Goal: Communication & Community: Answer question/provide support

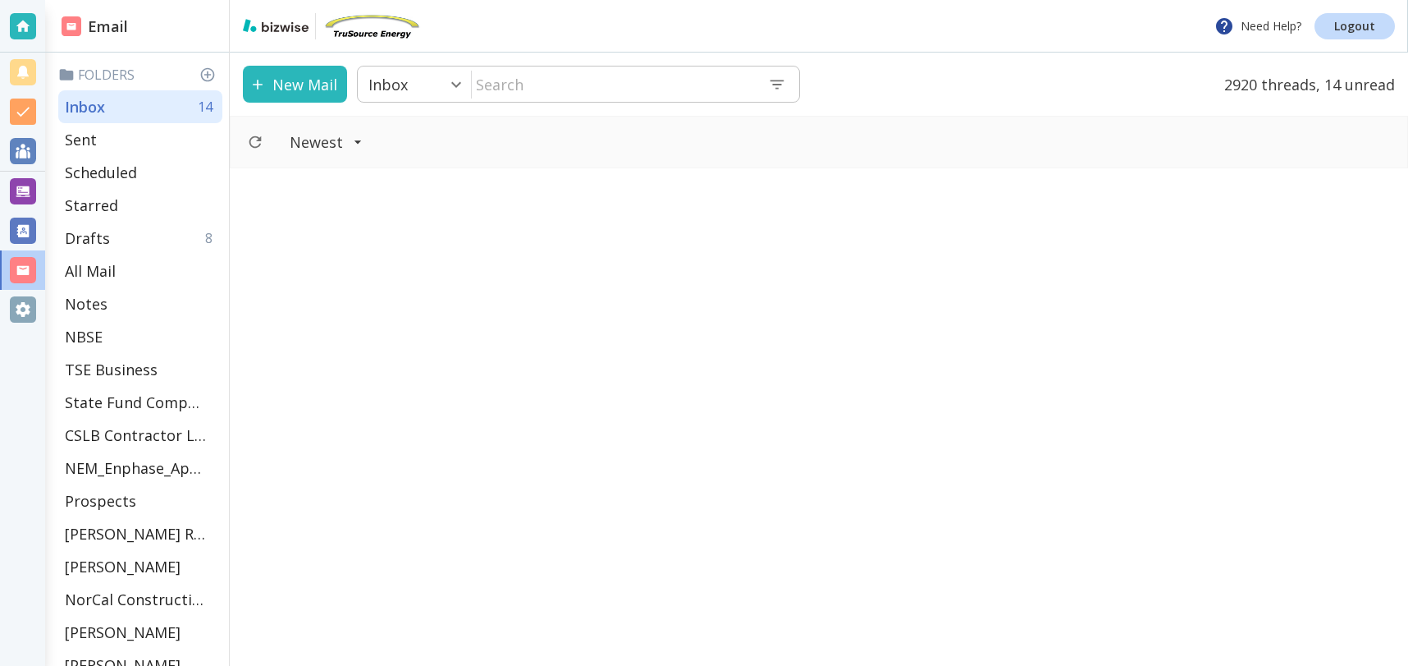
scroll to position [1844, 0]
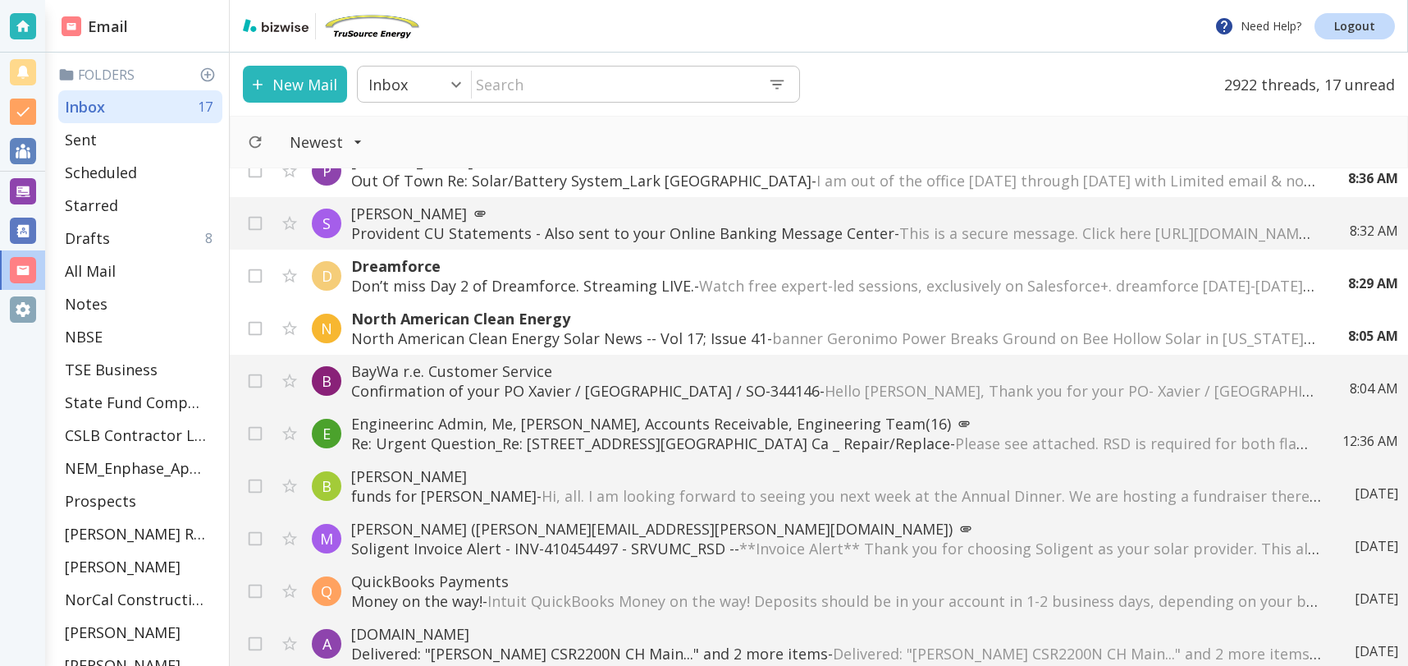
scroll to position [319, 0]
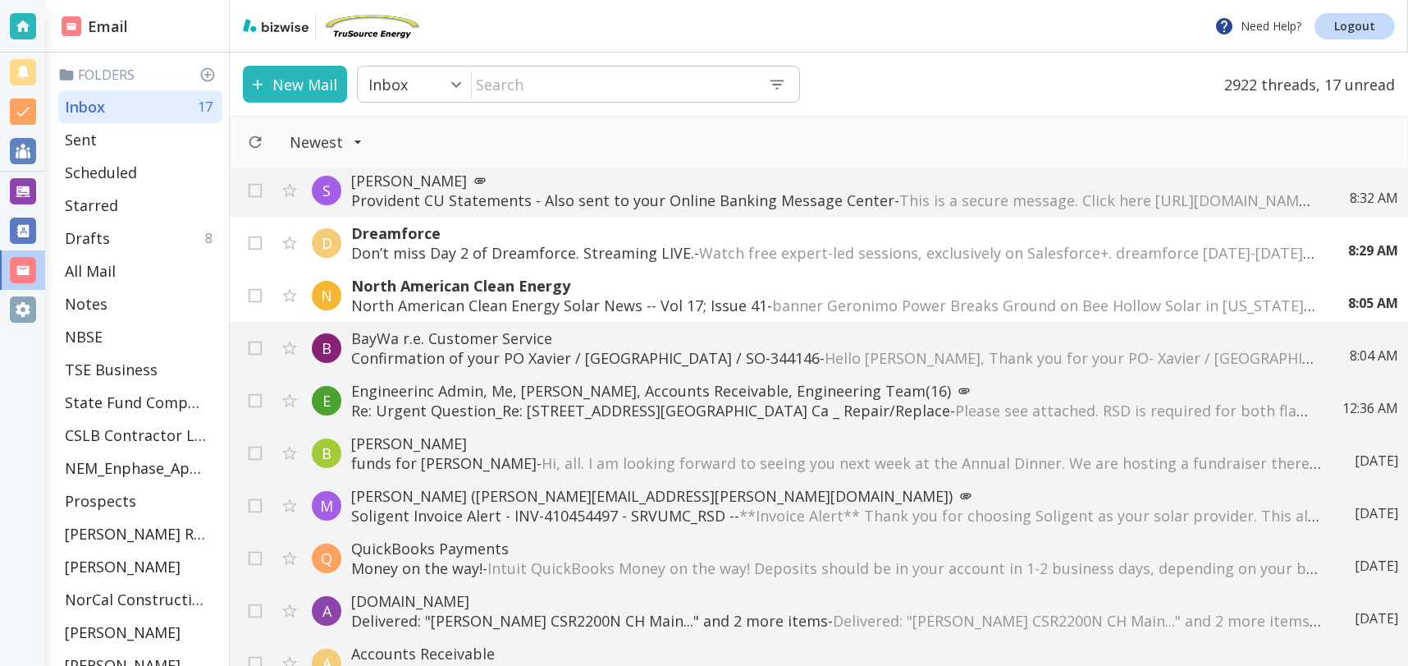
click at [314, 85] on button "New Mail" at bounding box center [295, 84] width 104 height 37
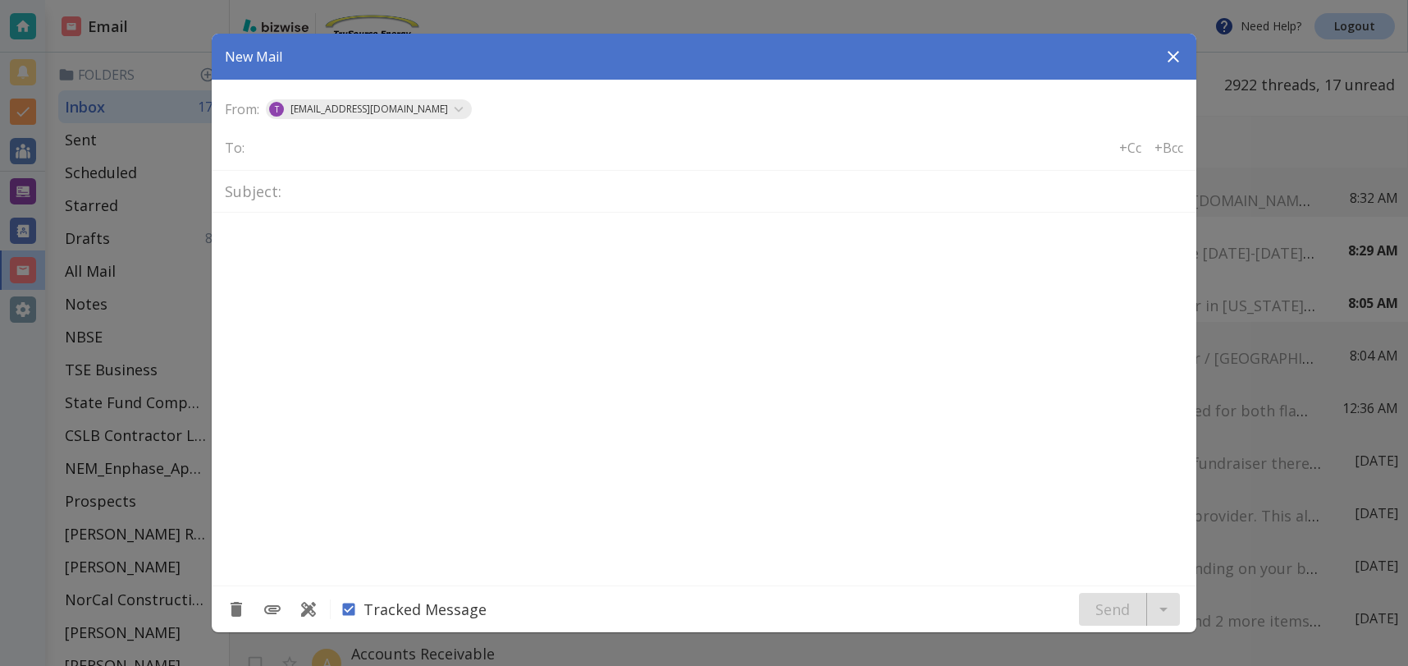
type textarea "<div class="bizwise_content"></div><div class="gmail_signature"><br>--<br><p>Th…"
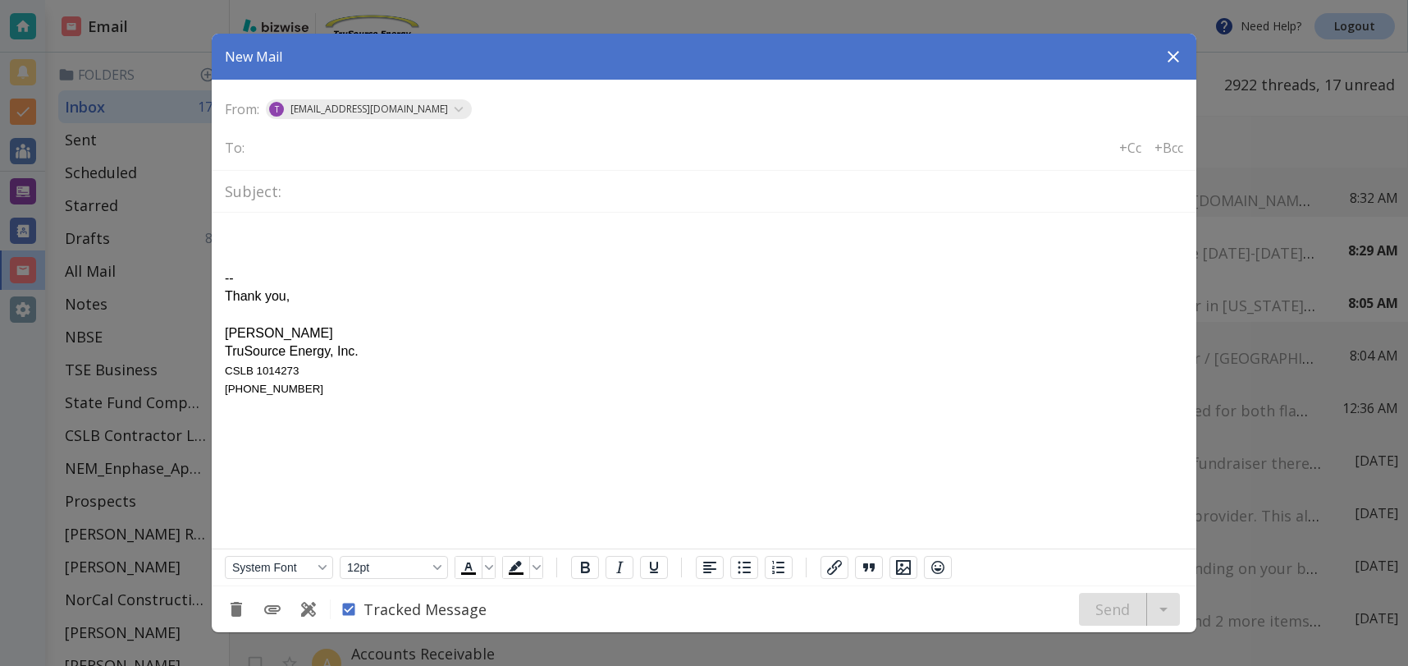
scroll to position [0, 0]
type input "solig"
type input "jaim"
type input "jai"
click at [368, 204] on p "[PERSON_NAME][EMAIL_ADDRESS][PERSON_NAME][DOMAIN_NAME]" at bounding box center [498, 199] width 431 height 18
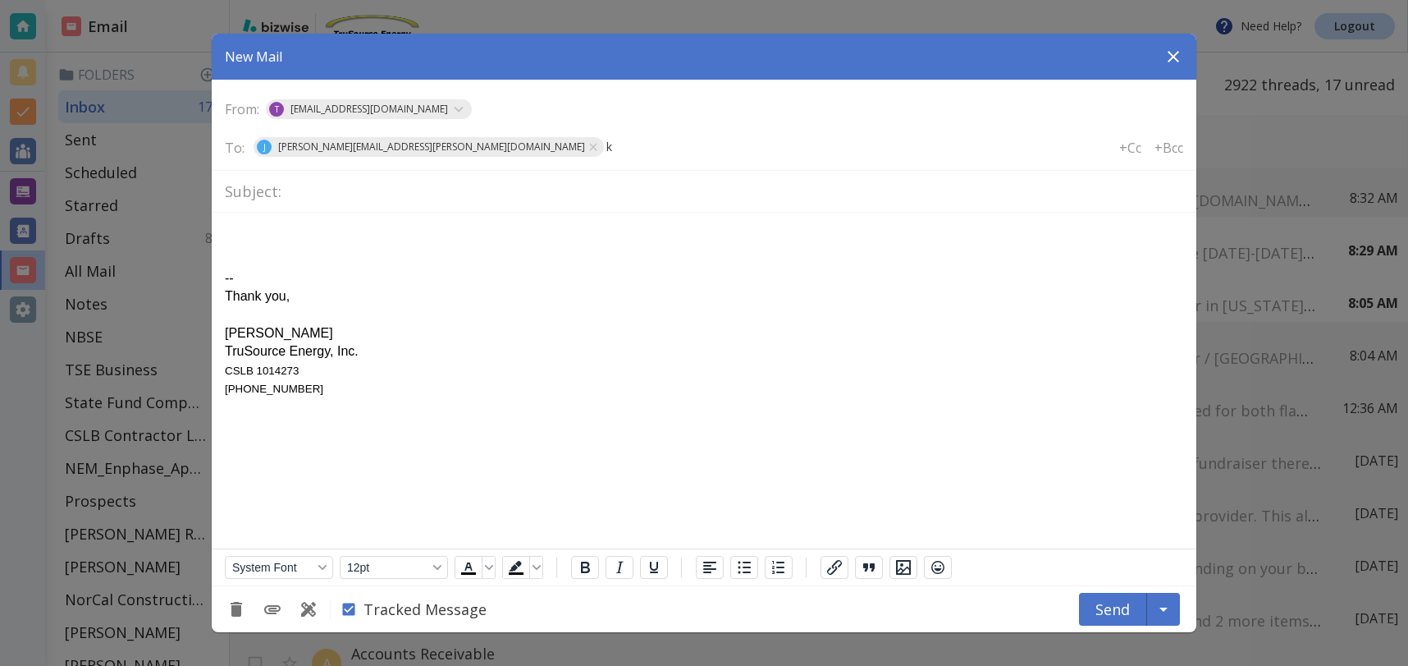
type input "ky"
click at [491, 199] on p "[EMAIL_ADDRESS][DOMAIN_NAME]" at bounding box center [556, 199] width 221 height 18
drag, startPoint x: 403, startPoint y: 191, endPoint x: 638, endPoint y: 211, distance: 236.3
click at [404, 191] on input "text" at bounding box center [735, 191] width 895 height 29
type input "SO-3464873"
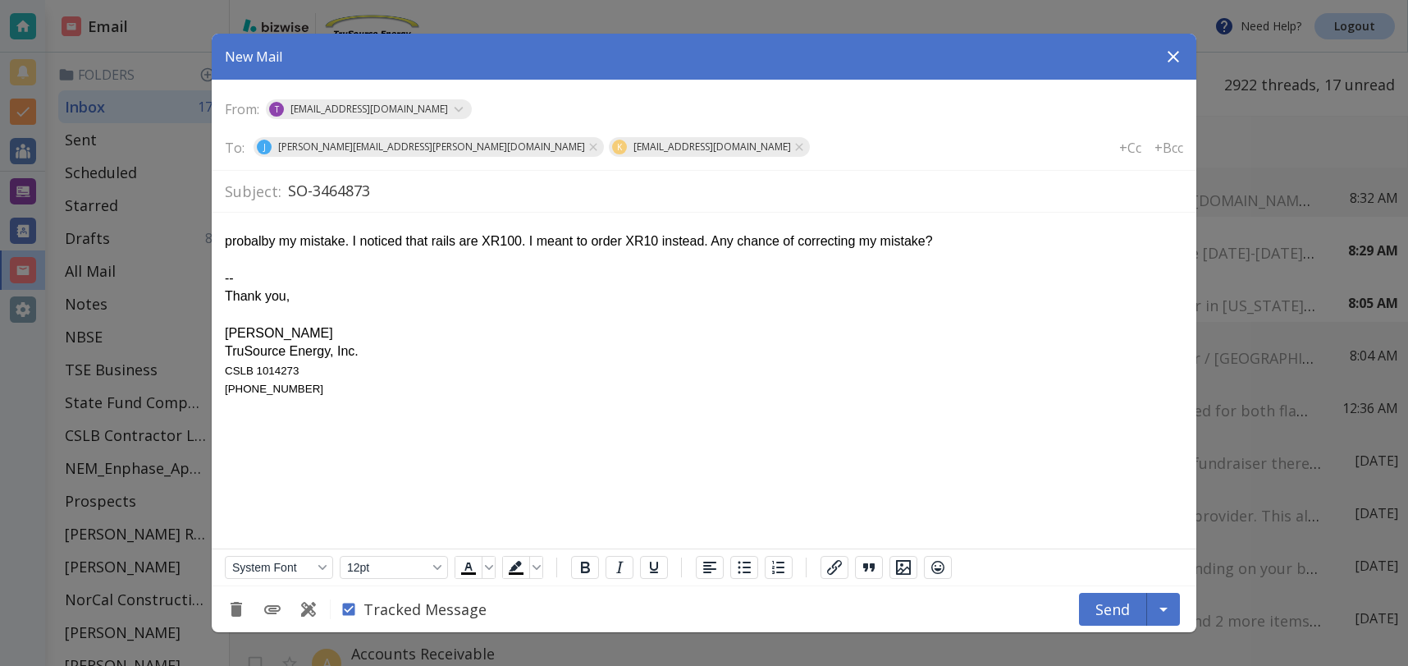
click at [1119, 613] on button "Send" at bounding box center [1113, 608] width 68 height 33
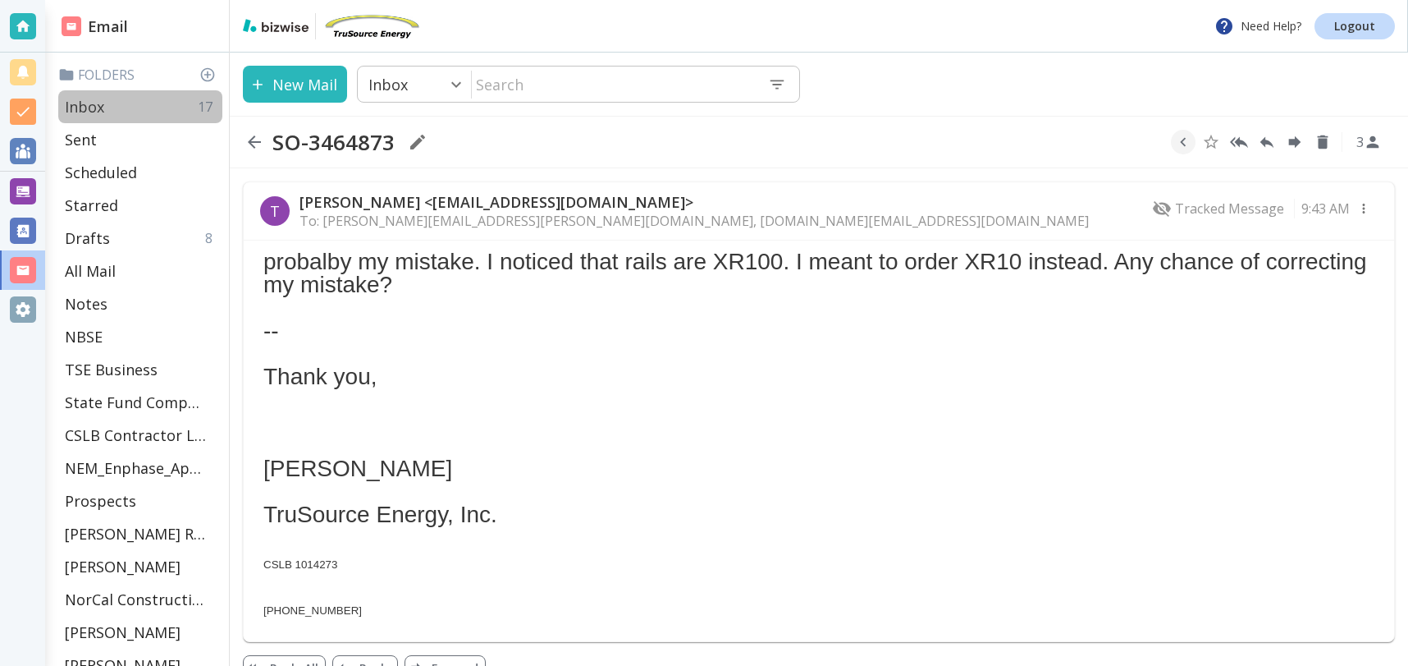
click at [130, 106] on div "Inbox 17" at bounding box center [140, 106] width 164 height 33
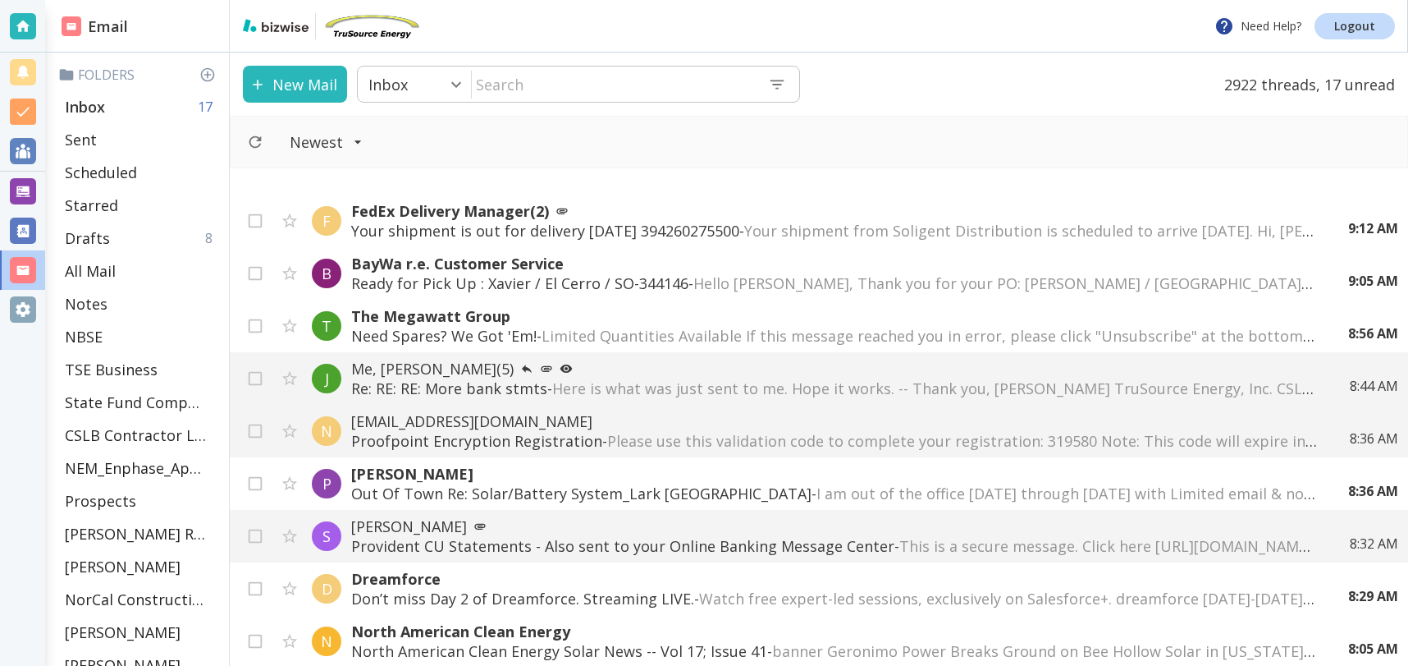
click at [136, 115] on div "Inbox 17" at bounding box center [140, 106] width 164 height 33
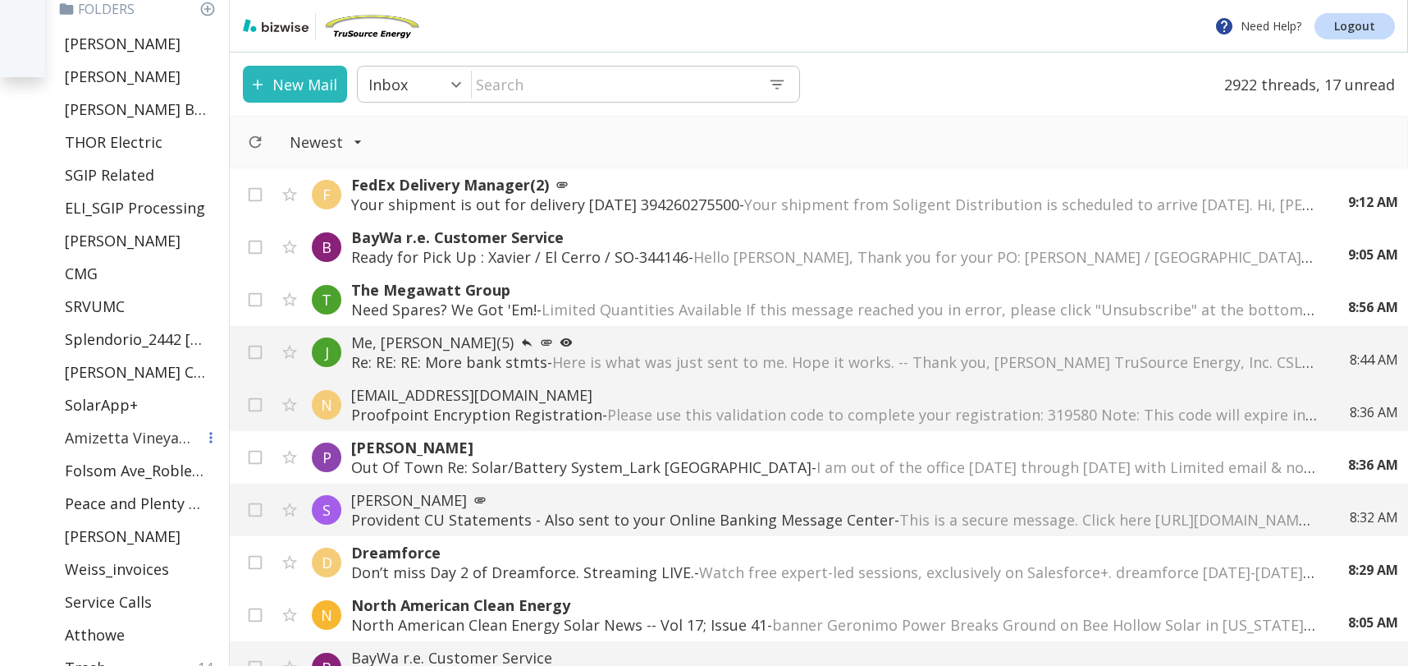
scroll to position [746, 0]
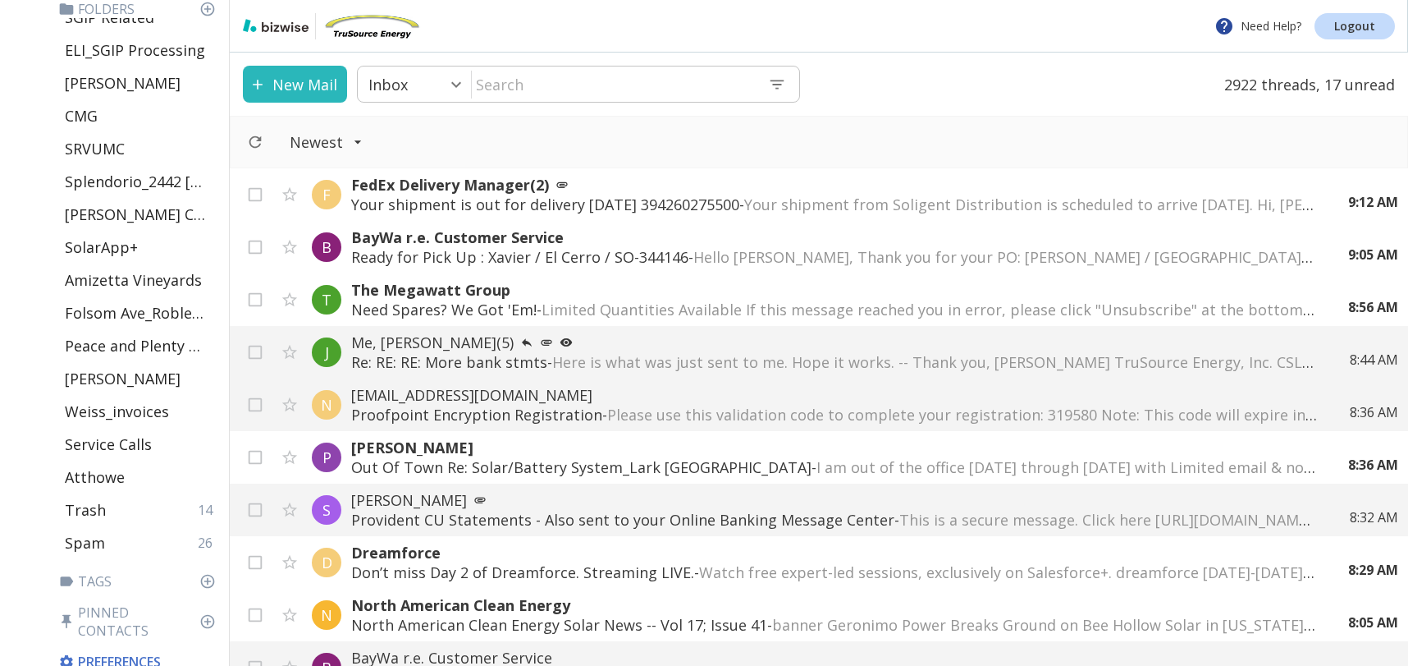
click at [761, 268] on div "B BayWa r.e. Customer Service Ready for Pick Up : [PERSON_NAME] / El Cerro / SO…" at bounding box center [819, 247] width 1178 height 53
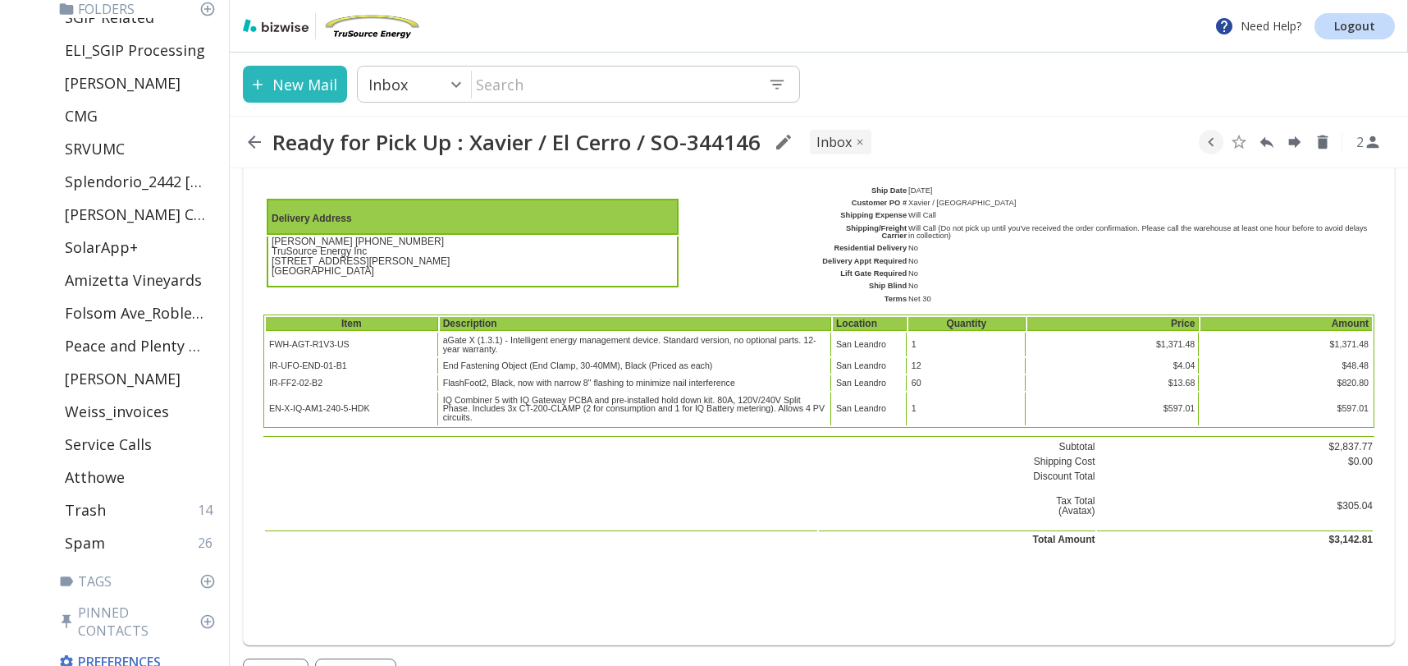
scroll to position [1310, 0]
